Goal: Task Accomplishment & Management: Use online tool/utility

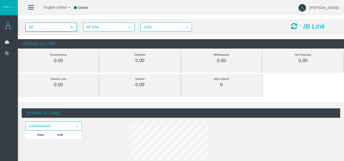
click at [52, 25] on span "All" at bounding box center [46, 27] width 41 height 8
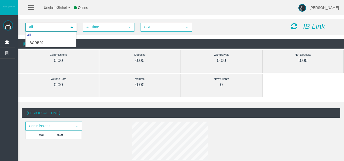
click at [313, 24] on icon "IB Link" at bounding box center [314, 26] width 22 height 8
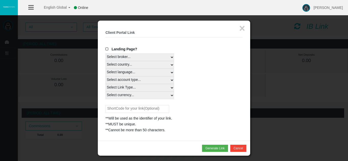
click at [108, 48] on span at bounding box center [107, 49] width 5 height 4
click at [0, 0] on input "Landing Page?" at bounding box center [0, 0] width 0 height 0
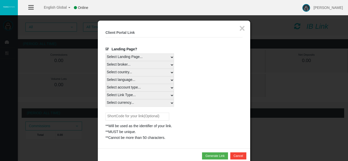
click at [108, 48] on span at bounding box center [107, 49] width 5 height 4
click at [0, 0] on input "Landing Page?" at bounding box center [0, 0] width 0 height 0
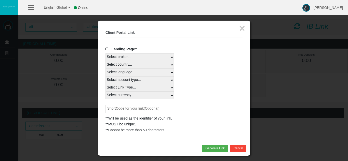
click at [162, 56] on select "Select broker... T4Trade" at bounding box center [139, 57] width 68 height 8
click at [105, 53] on select "Select broker... T4Trade" at bounding box center [139, 57] width 68 height 8
click at [153, 109] on input "text" at bounding box center [137, 109] width 64 height 8
click at [217, 148] on button "Generate Link" at bounding box center [215, 148] width 26 height 7
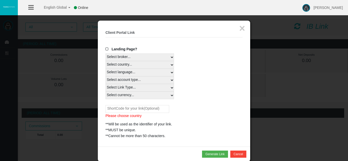
click at [153, 107] on input "text" at bounding box center [137, 109] width 64 height 8
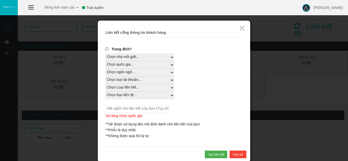
click at [129, 53] on div "Trang đích?" at bounding box center [173, 49] width 137 height 7
click at [131, 61] on select "Chọn nhà môi giới... T4Trade" at bounding box center [139, 57] width 68 height 8
click at [105, 53] on select "Chọn nhà môi giới... T4Trade" at bounding box center [139, 57] width 68 height 8
click at [134, 59] on select "Chọn nhà môi giới... T4Trade" at bounding box center [139, 57] width 68 height 8
click at [105, 53] on select "Chọn nhà môi giới... T4Trade" at bounding box center [139, 57] width 68 height 8
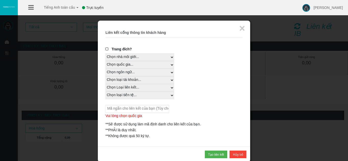
click at [136, 56] on select "Chọn nhà môi giới... T4Trade" at bounding box center [139, 57] width 68 height 8
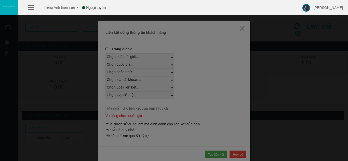
select select
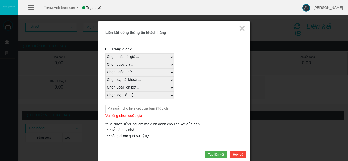
click at [134, 65] on select "Chọn quốc gia... Rest of the World" at bounding box center [139, 65] width 68 height 8
select select
click at [105, 61] on select "Chọn quốc gia... Rest of the World" at bounding box center [139, 65] width 68 height 8
click at [136, 71] on select "Chọn ngôn ngữ... English Japanese Chinese Portuguese Spanish Czech German Frenc…" at bounding box center [139, 73] width 68 height 8
select select
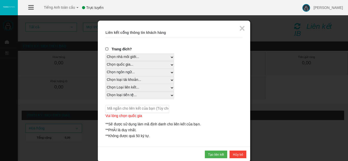
click at [105, 69] on select "Chọn ngôn ngữ... English Japanese Chinese Portuguese Spanish Czech German Frenc…" at bounding box center [139, 73] width 68 height 8
click at [134, 78] on select "Chọn loại tài khoản... All Platforms Trade Copy MT4 LiveFloatingSpreadAccount M…" at bounding box center [139, 80] width 68 height 8
select select
click at [105, 76] on select "Chọn loại tài khoản... All Platforms Trade Copy MT4 LiveFloatingSpreadAccount M…" at bounding box center [139, 80] width 68 height 8
click at [137, 88] on select "Chọn Loại liên kết... Real" at bounding box center [139, 88] width 68 height 8
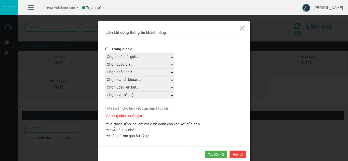
click at [105, 84] on select "Chọn Loại liên kết... Real" at bounding box center [139, 88] width 68 height 8
click at [129, 88] on select "Chọn Loại liên kết... Real" at bounding box center [139, 88] width 68 height 8
select select "Real"
click at [105, 84] on select "Chọn Loại liên kết... Real" at bounding box center [139, 88] width 68 height 8
click at [129, 95] on select "Chọn loại tiền tệ... Tất cả các loại tiền tệ" at bounding box center [139, 96] width 68 height 8
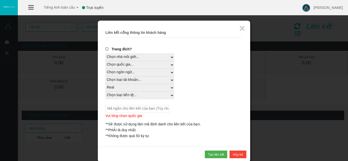
select select "All Currencies"
click at [105, 92] on select "Chọn loại tiền tệ... Tất cả các loại tiền tệ" at bounding box center [139, 96] width 68 height 8
click at [156, 108] on input "text" at bounding box center [137, 109] width 64 height 8
click at [218, 152] on button "Tạo liên kết" at bounding box center [216, 154] width 23 height 7
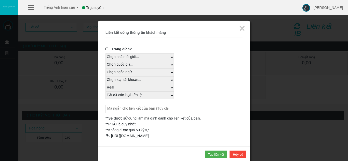
click at [107, 135] on div at bounding box center [107, 136] width 5 height 4
click at [242, 26] on font "×" at bounding box center [242, 28] width 6 height 11
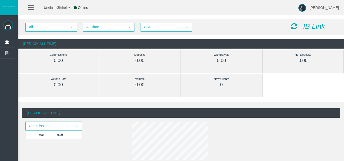
click at [323, 26] on icon "IB Link" at bounding box center [314, 26] width 22 height 8
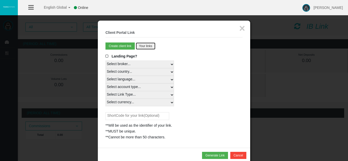
click at [137, 47] on button "Your links" at bounding box center [146, 46] width 20 height 7
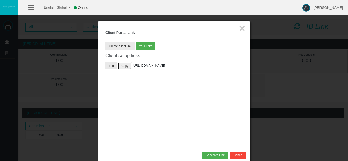
click at [126, 65] on button "Copy" at bounding box center [125, 65] width 14 height 7
